Goal: Check status: Check status

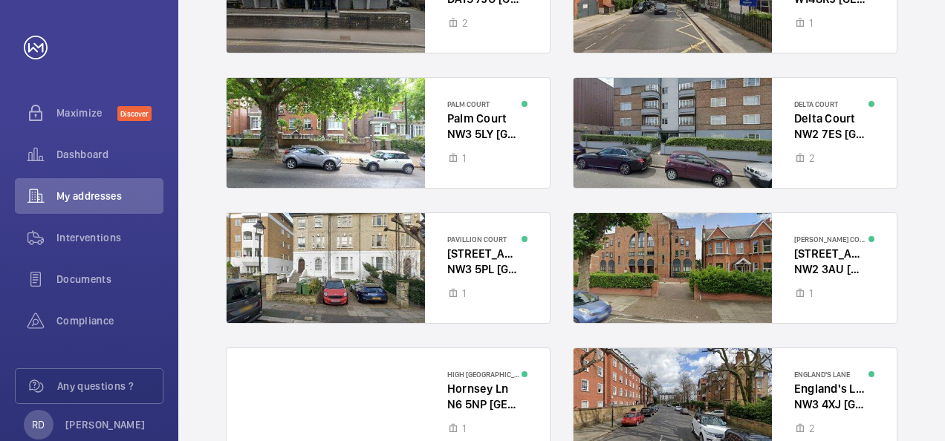
scroll to position [241, 0]
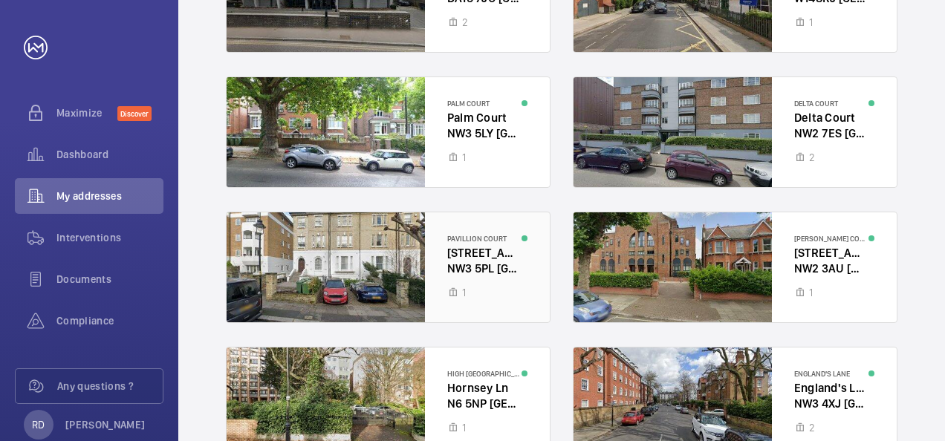
click at [354, 268] on div at bounding box center [388, 267] width 323 height 110
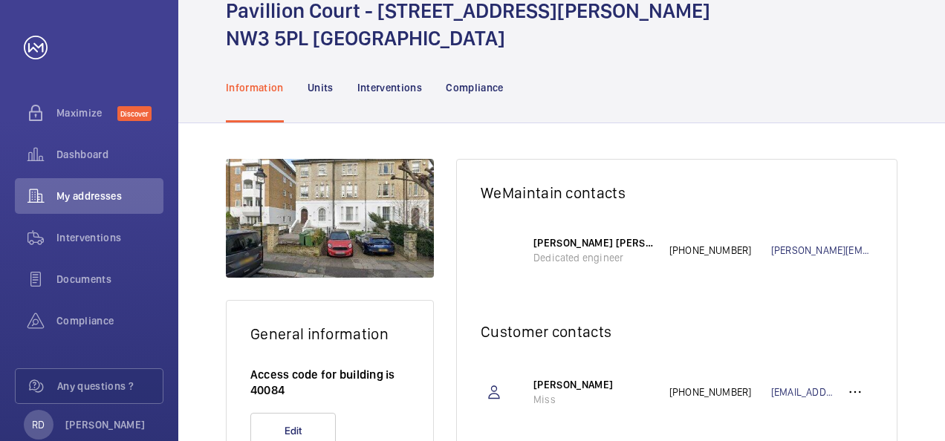
scroll to position [67, 0]
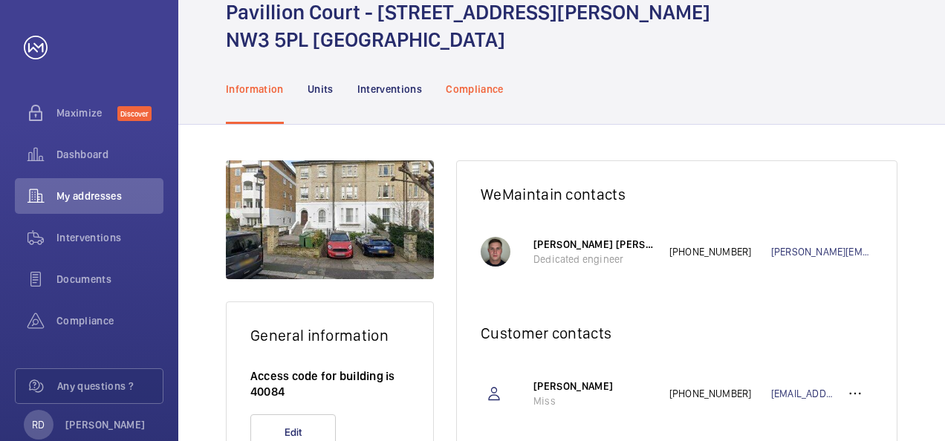
click at [472, 88] on p "Compliance" at bounding box center [475, 89] width 58 height 15
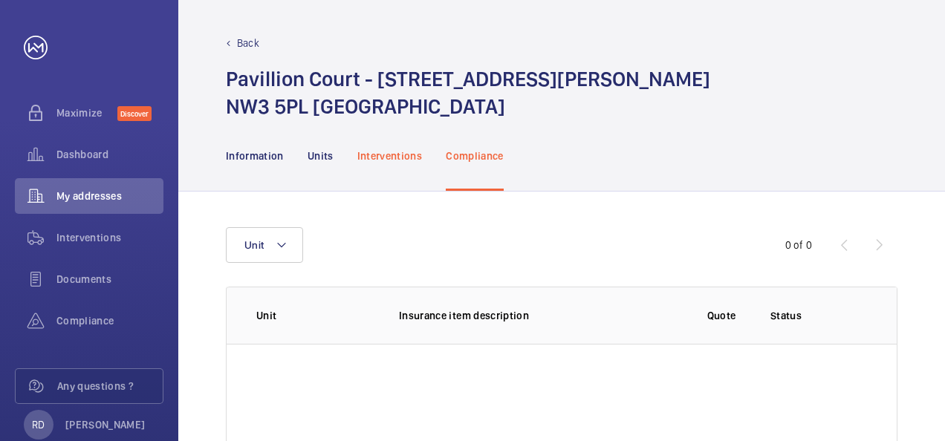
click at [386, 150] on p "Interventions" at bounding box center [389, 156] width 65 height 15
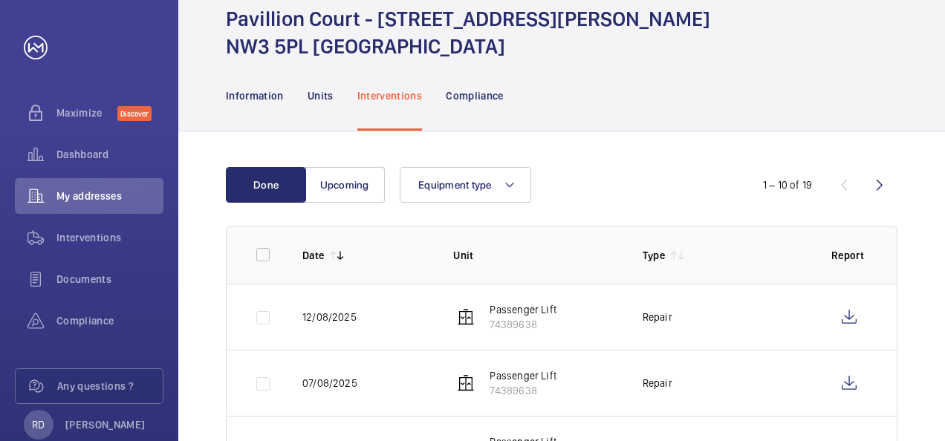
scroll to position [56, 0]
